Goal: Information Seeking & Learning: Learn about a topic

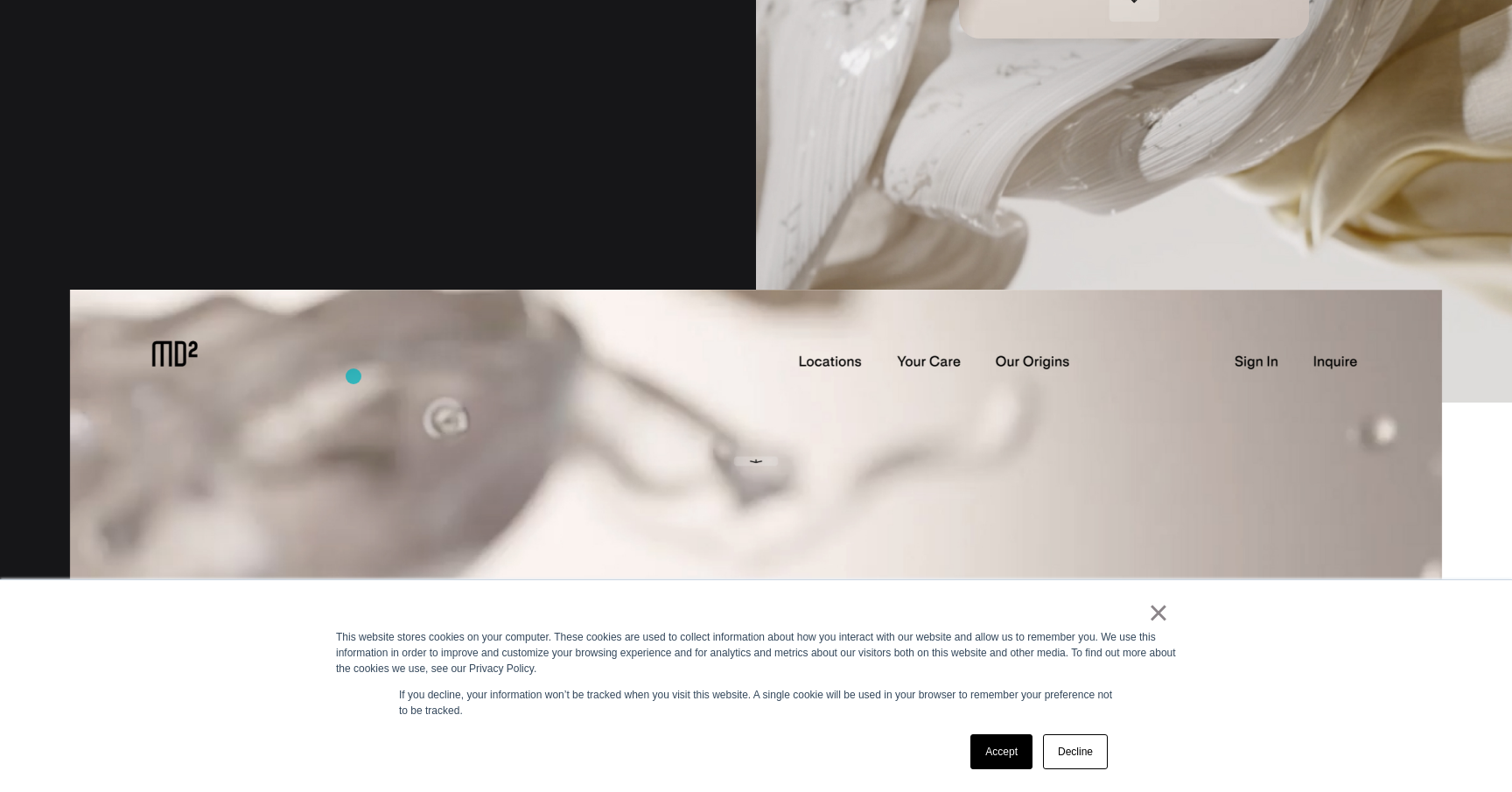
scroll to position [1453, 0]
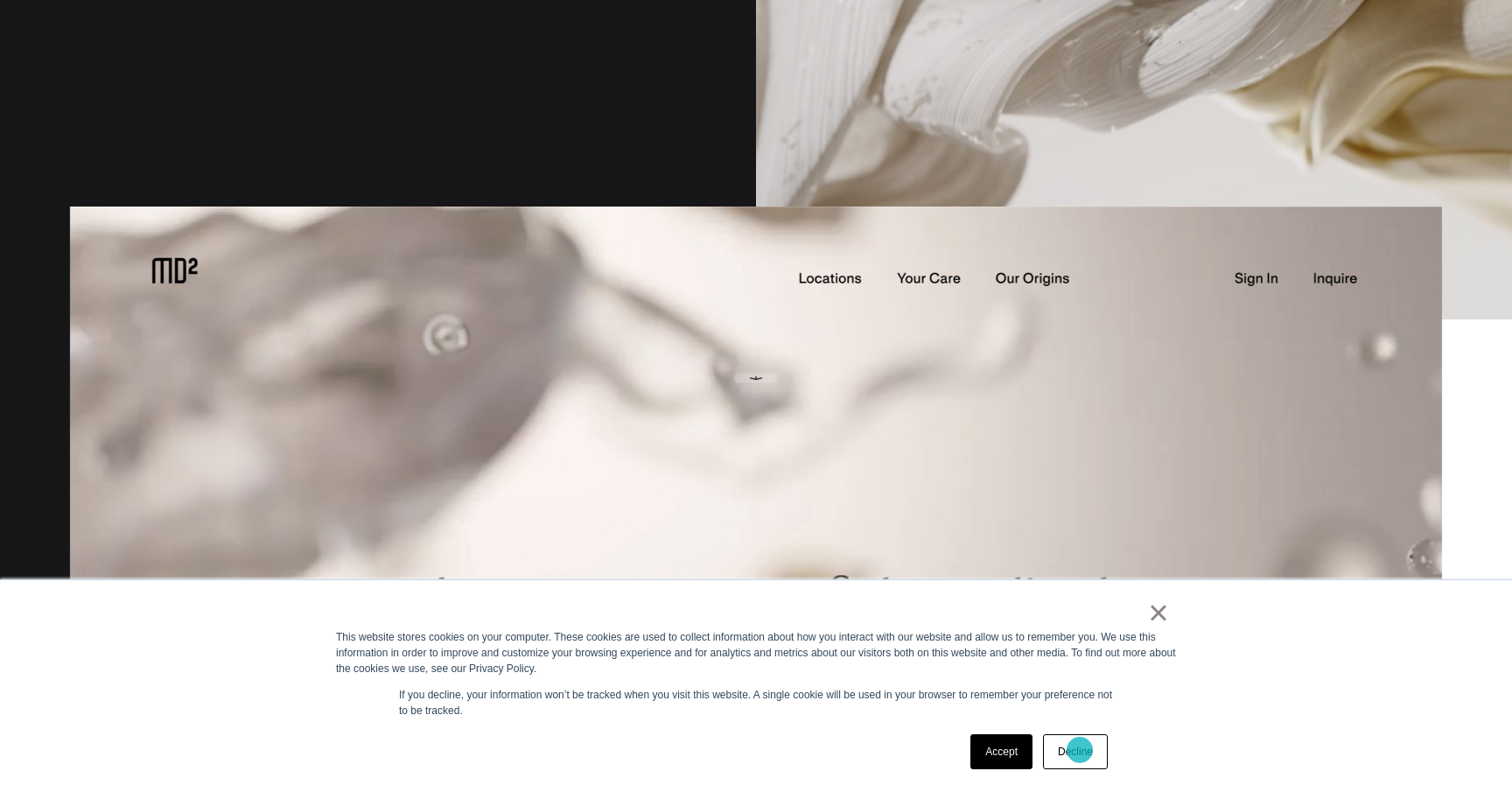
click at [1080, 750] on link "Decline" at bounding box center [1076, 752] width 64 height 35
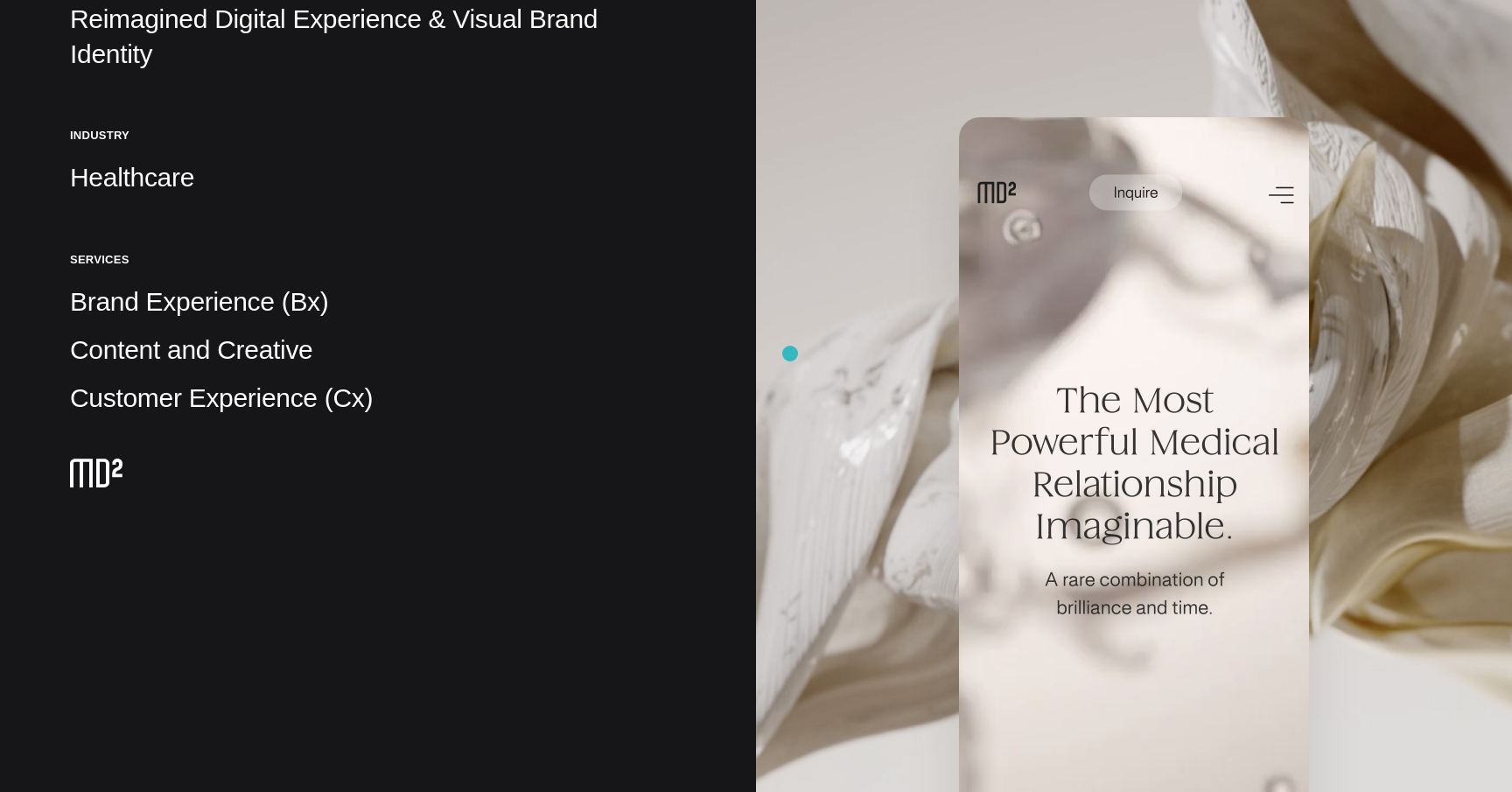
scroll to position [0, 0]
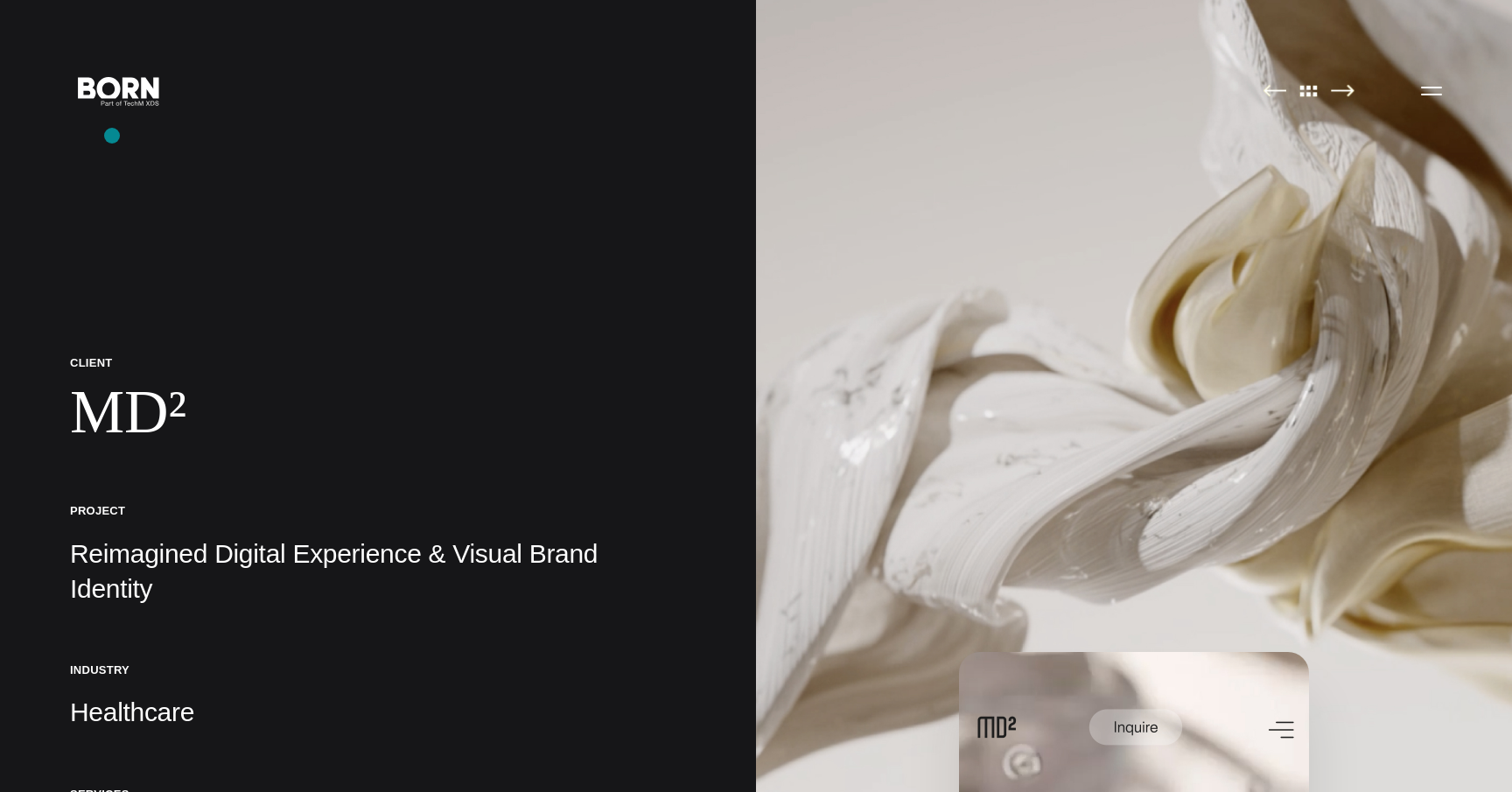
click at [117, 82] on icon at bounding box center [107, 84] width 30 height 26
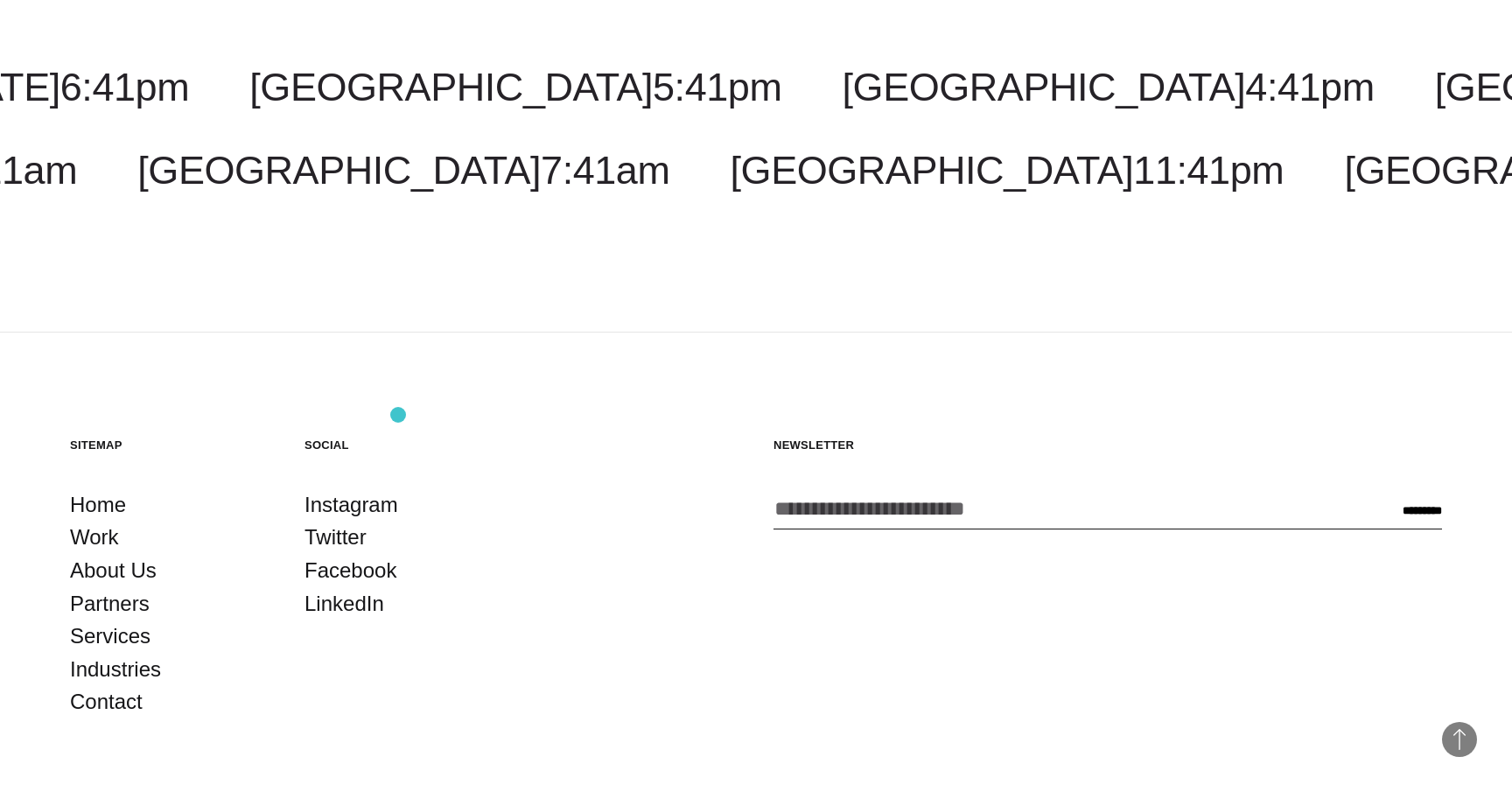
scroll to position [5489, 0]
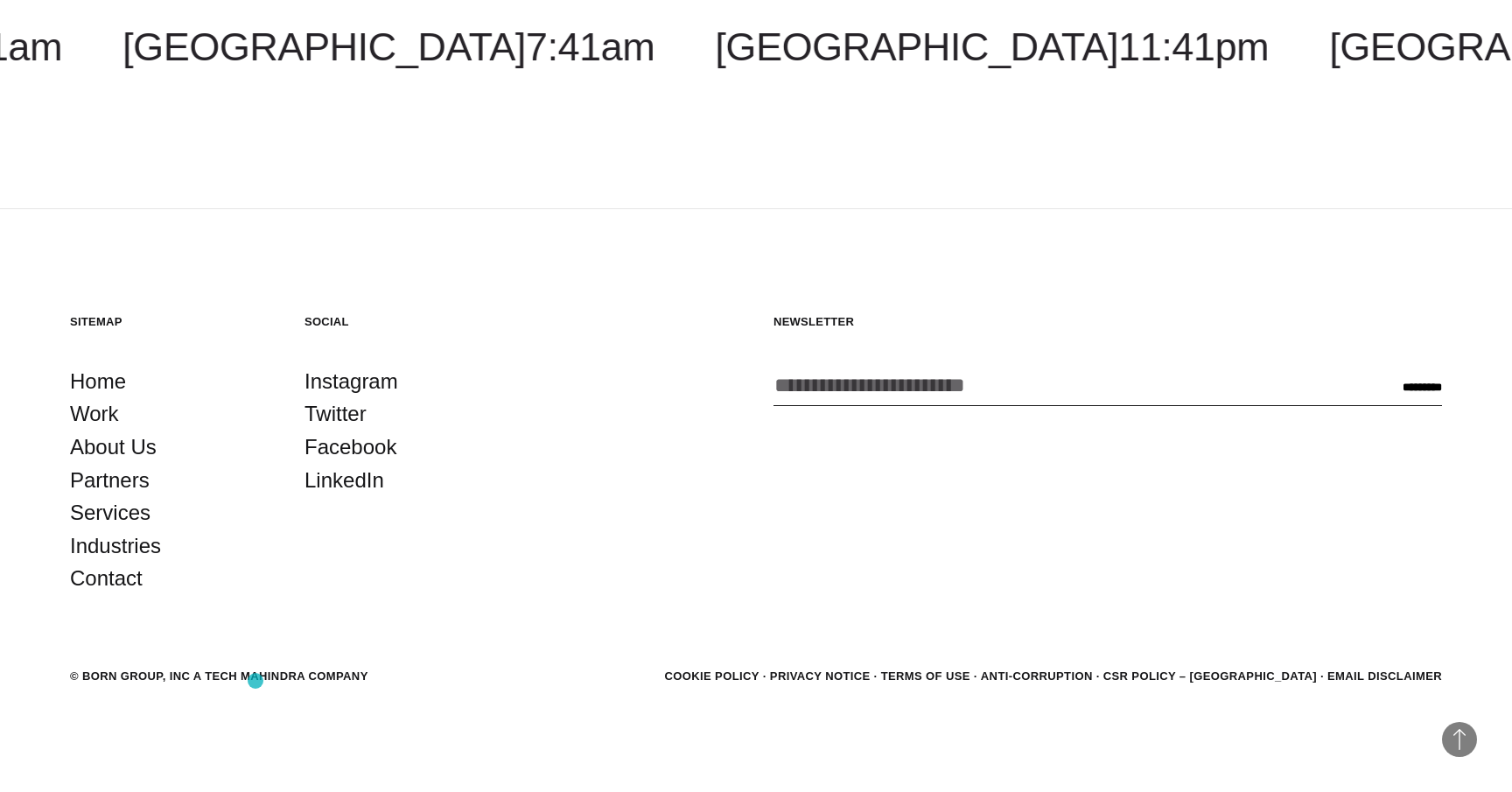
click at [255, 681] on div "© BORN GROUP, INC A Tech Mahindra Company" at bounding box center [219, 676] width 298 height 18
drag, startPoint x: 190, startPoint y: 679, endPoint x: 379, endPoint y: 674, distance: 189.1
click at [380, 674] on section "© BORN GROUP, INC A Tech Mahindra Company Cookie Policy Privacy Notice Terms of…" at bounding box center [756, 676] width 1372 height 22
click at [379, 674] on section "© BORN GROUP, INC A Tech Mahindra Company Cookie Policy Privacy Notice Terms of…" at bounding box center [756, 676] width 1372 height 22
drag, startPoint x: 381, startPoint y: 684, endPoint x: 88, endPoint y: 663, distance: 293.8
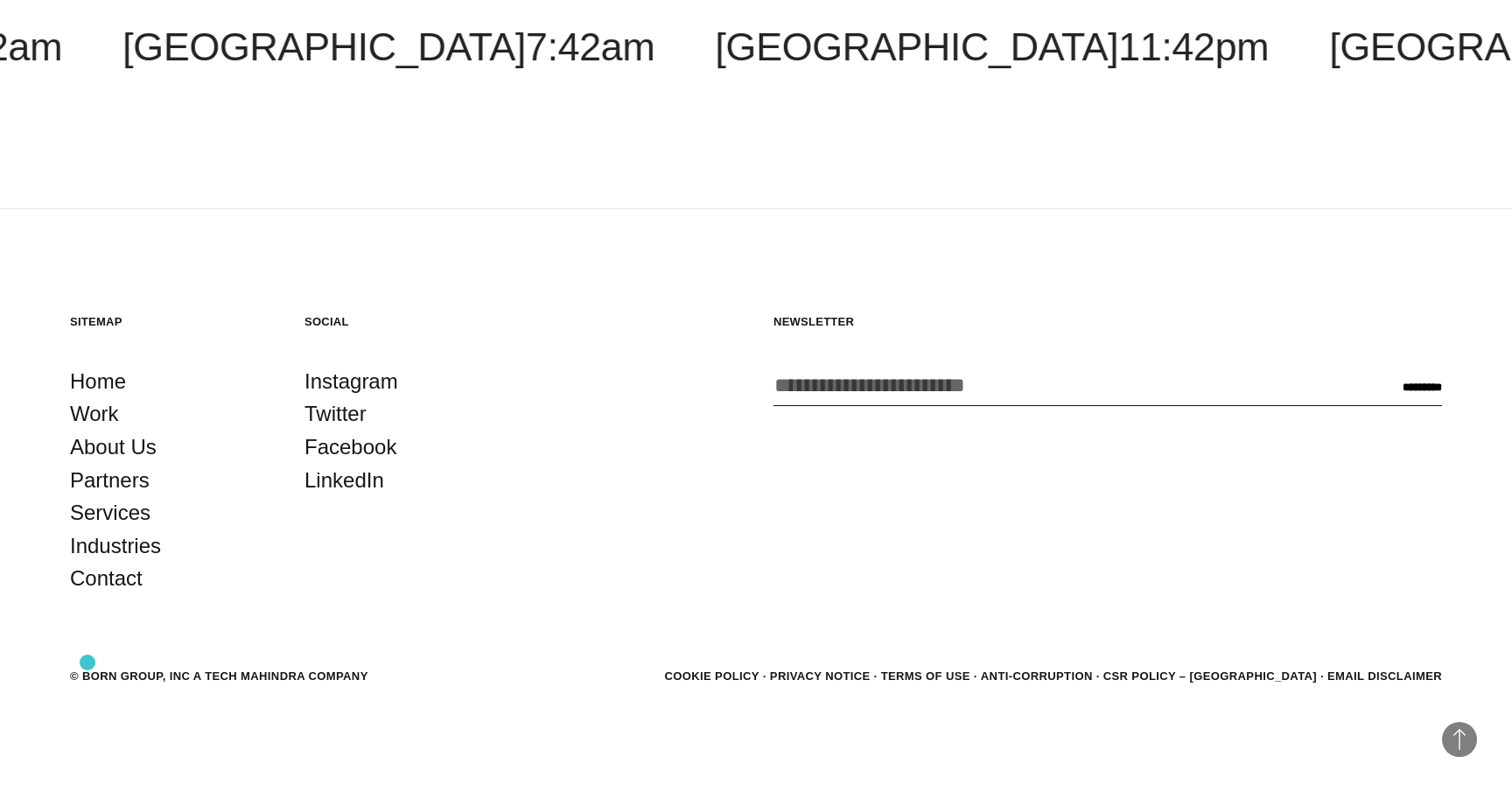
click at [88, 663] on footer "Back to Top Sitemap Home Work About Us Partners Services Industries Contact Soc…" at bounding box center [756, 502] width 1512 height 584
click at [125, 456] on link "About Us" at bounding box center [113, 447] width 87 height 33
click at [114, 478] on link "Partners" at bounding box center [109, 480] width 80 height 33
click at [111, 446] on link "About Us" at bounding box center [113, 447] width 87 height 33
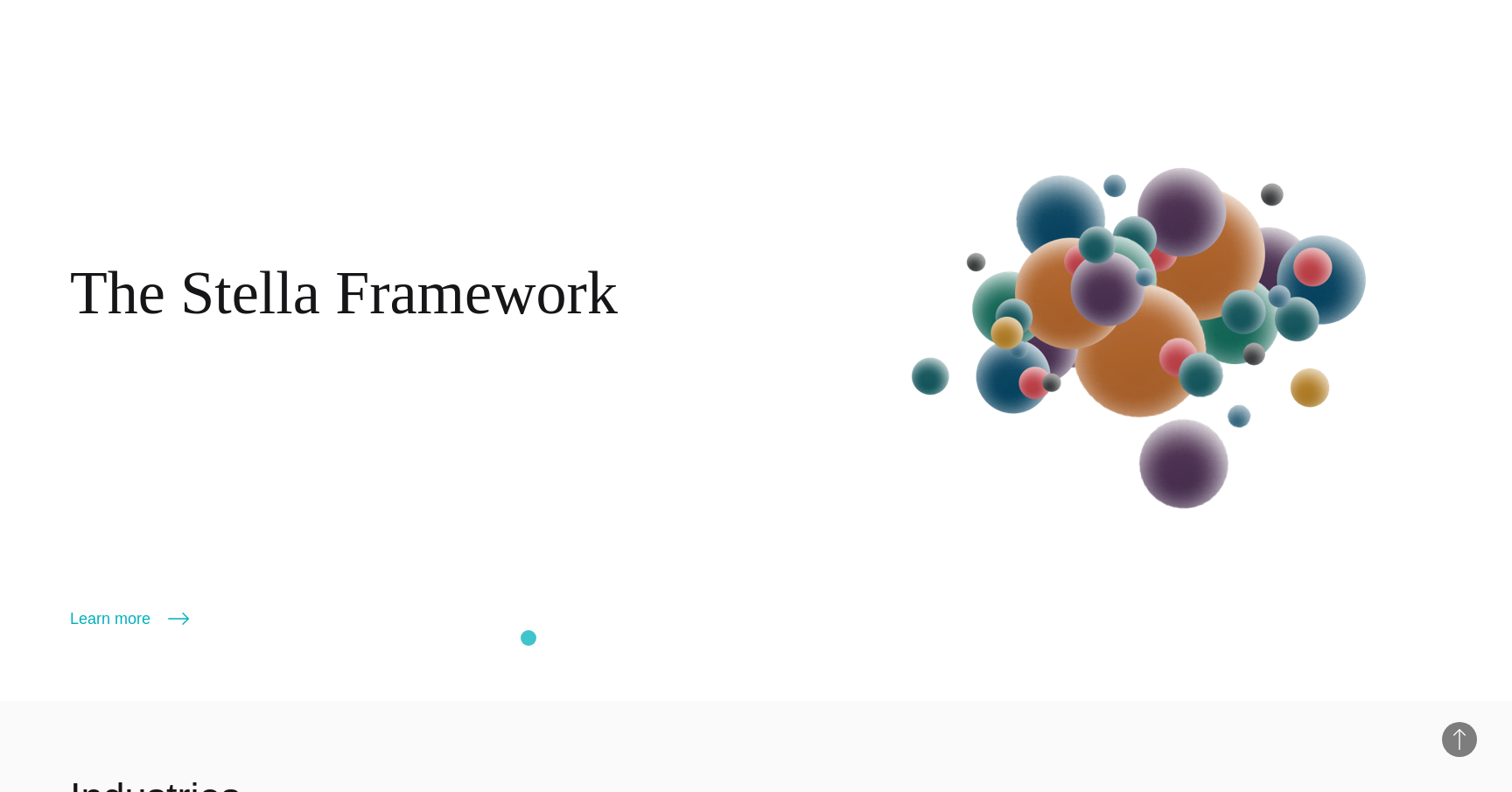
scroll to position [2472, 0]
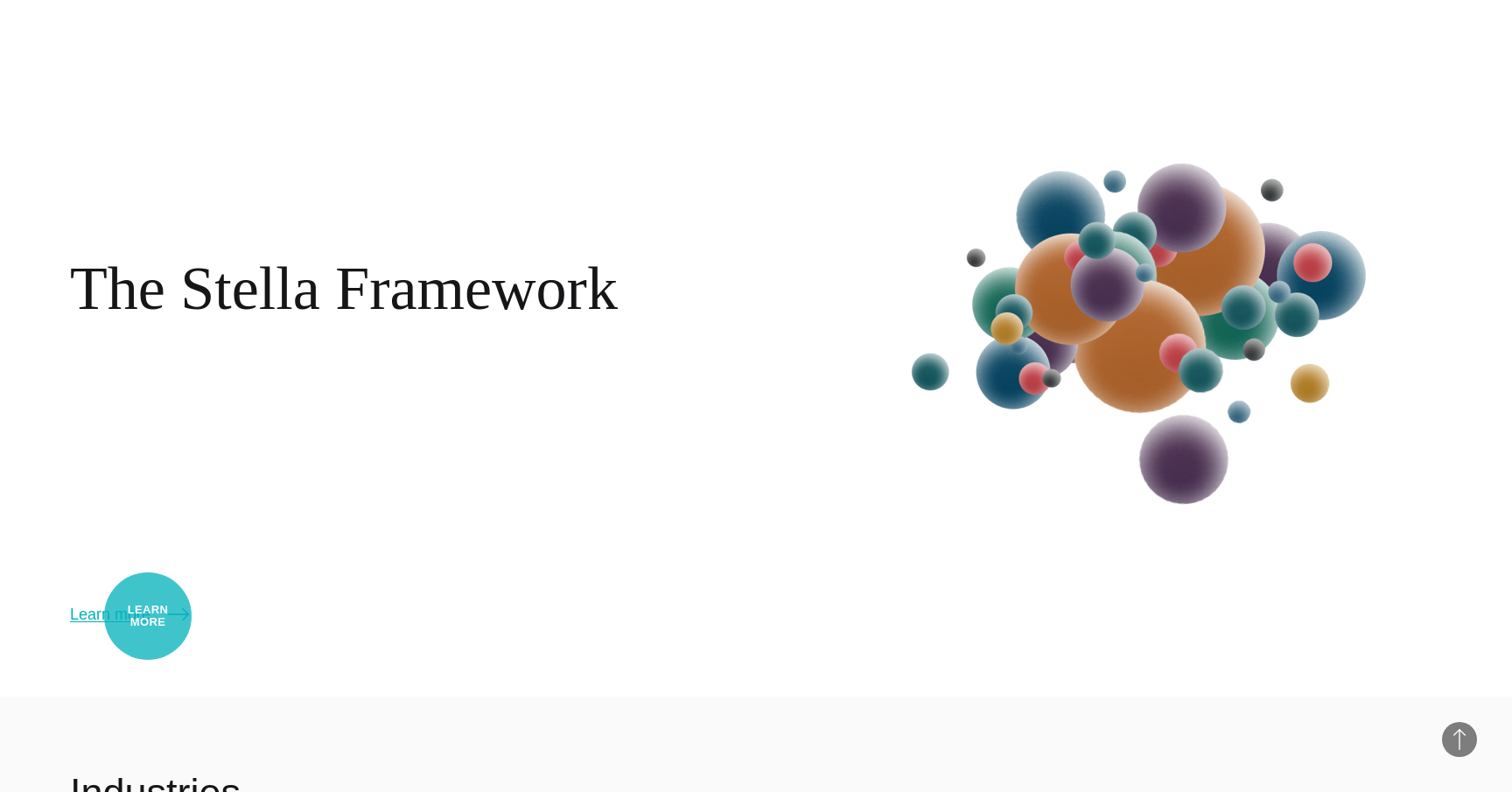
click at [147, 616] on link "Learn more" at bounding box center [129, 614] width 119 height 24
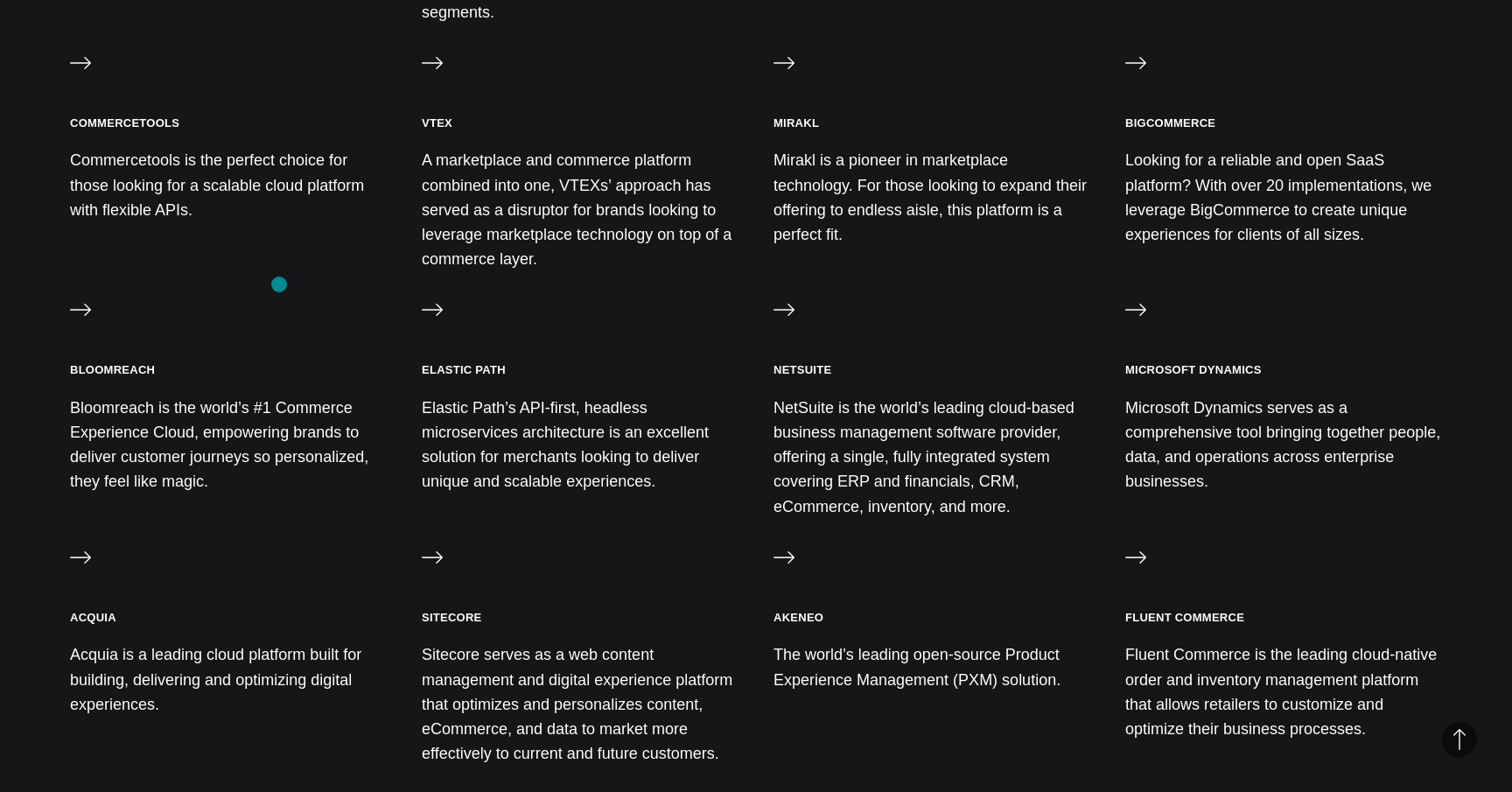
scroll to position [1094, 0]
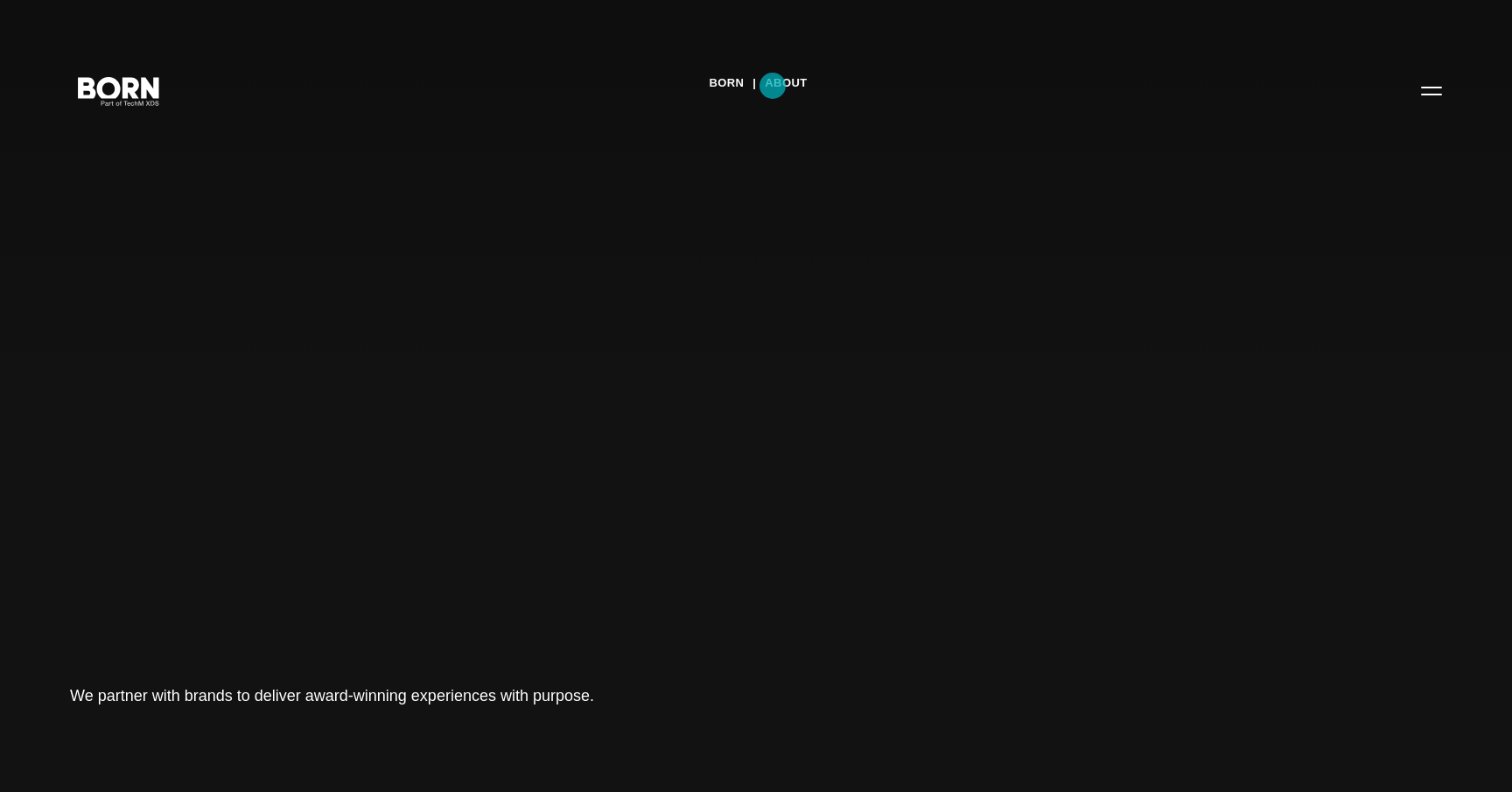
click at [773, 86] on link "About" at bounding box center [786, 82] width 42 height 26
click at [1439, 94] on button "Primary Menu" at bounding box center [1431, 90] width 42 height 37
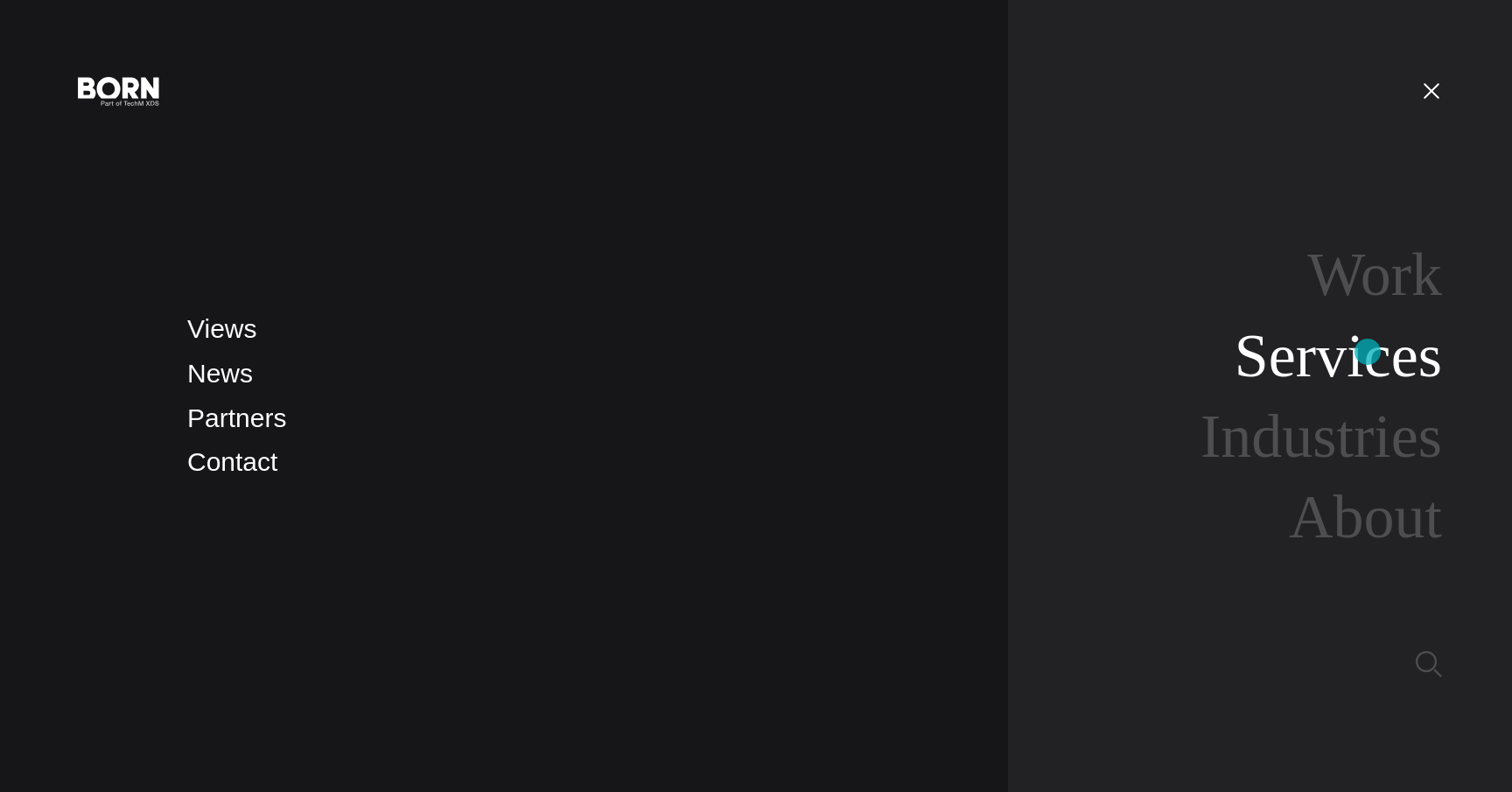
click at [1367, 357] on link "Services" at bounding box center [1339, 356] width 208 height 67
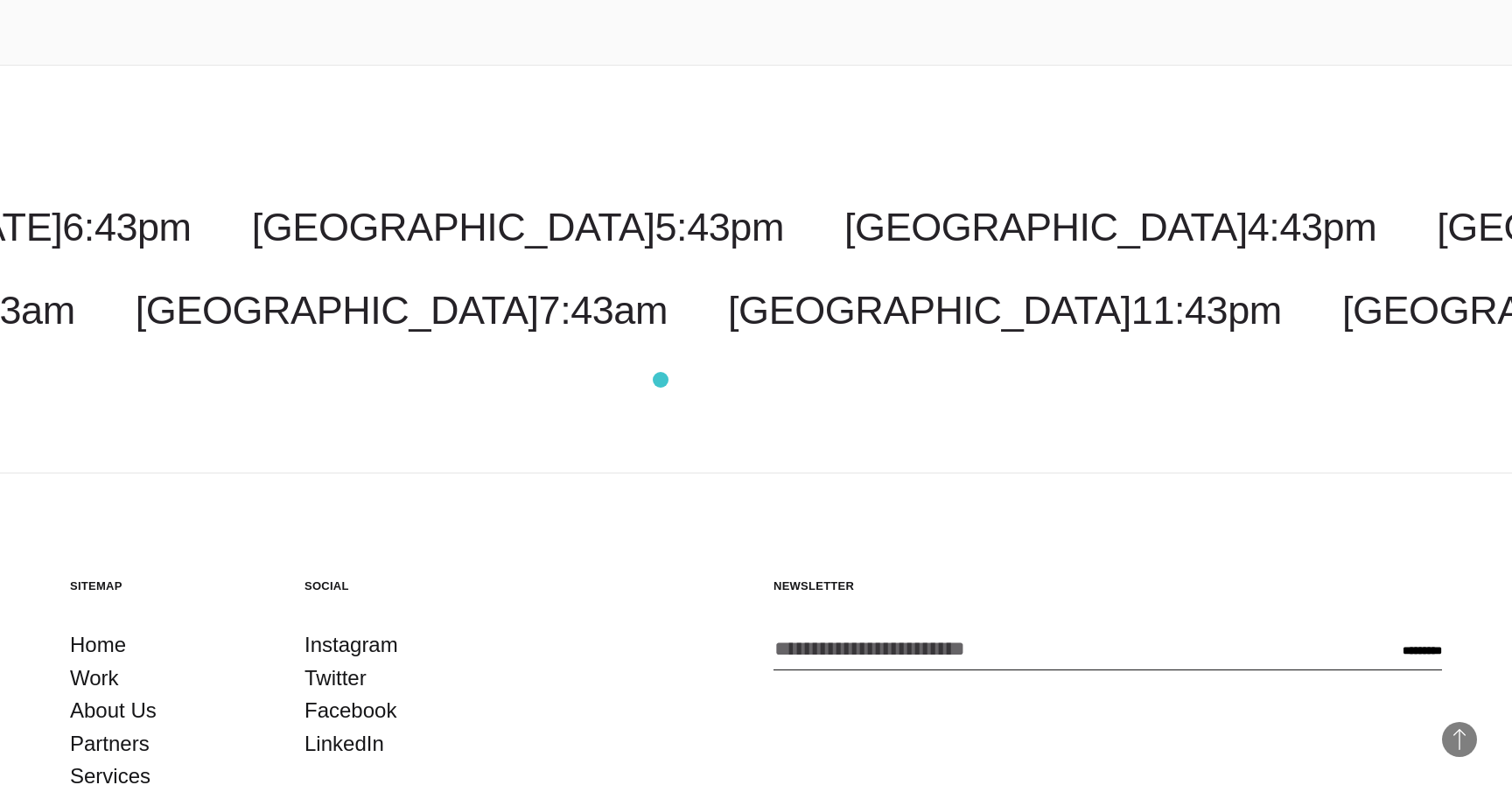
scroll to position [3680, 0]
